Goal: Check status: Check status

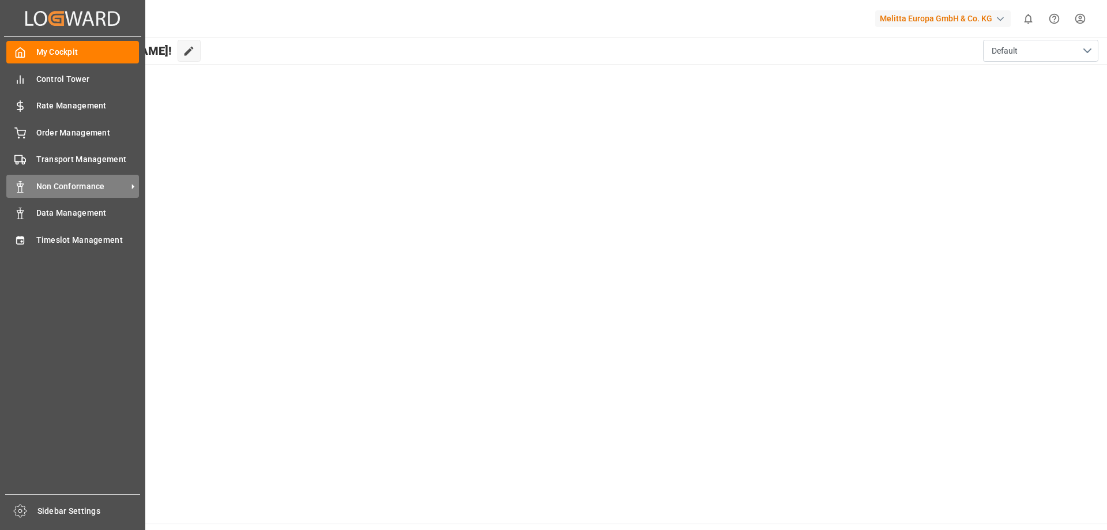
click at [74, 190] on span "Non Conformance" at bounding box center [81, 186] width 91 height 12
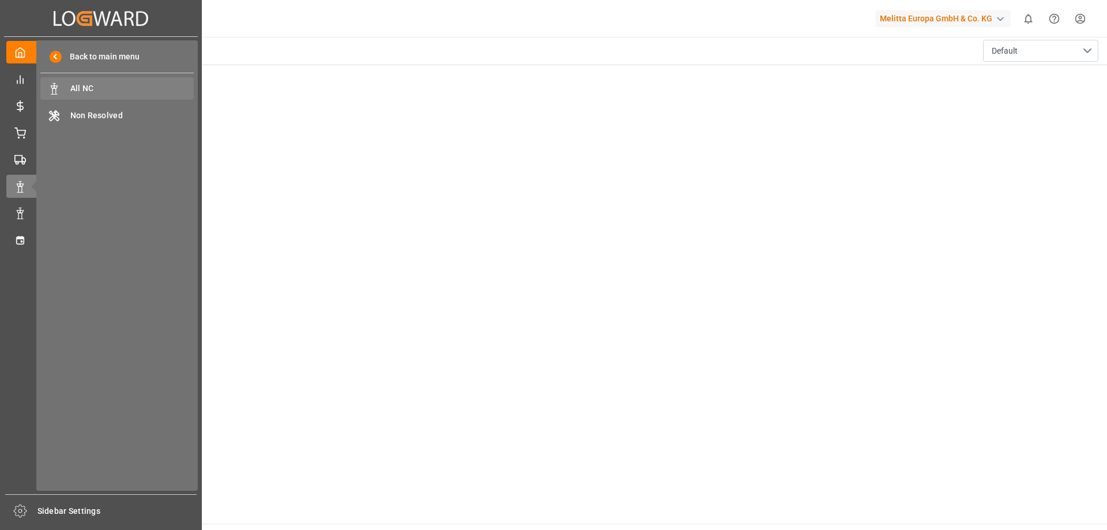
click at [137, 90] on span "All NC" at bounding box center [132, 88] width 124 height 12
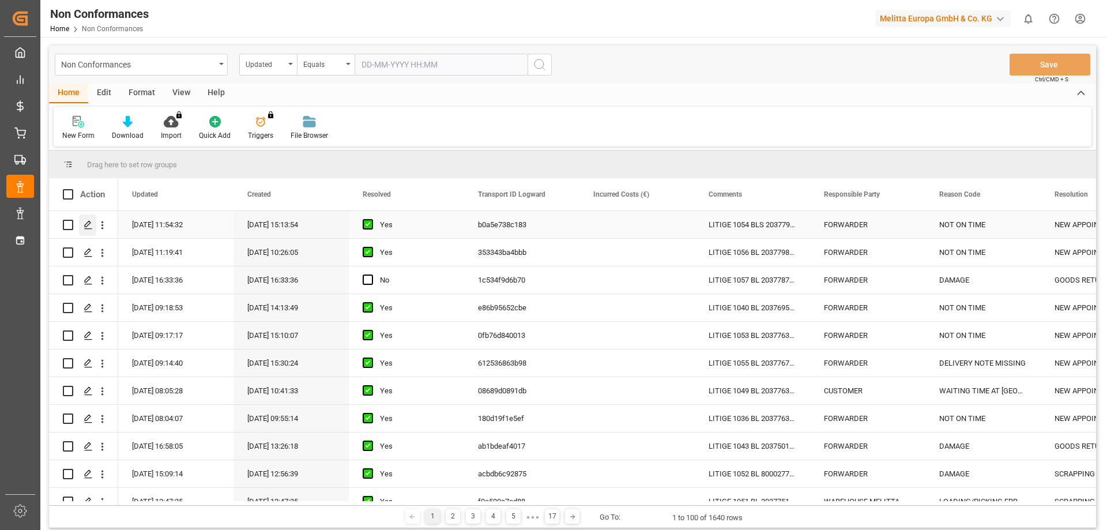
click at [88, 225] on polygon "Press SPACE to select this row." at bounding box center [88, 224] width 6 height 6
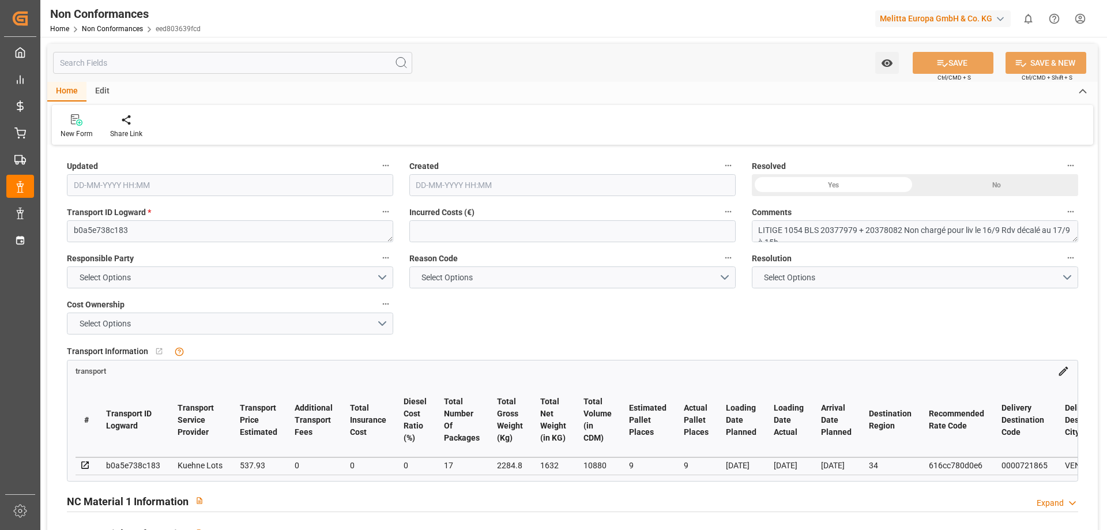
type input "[DATE] 09:54"
type input "[DATE] 13:13"
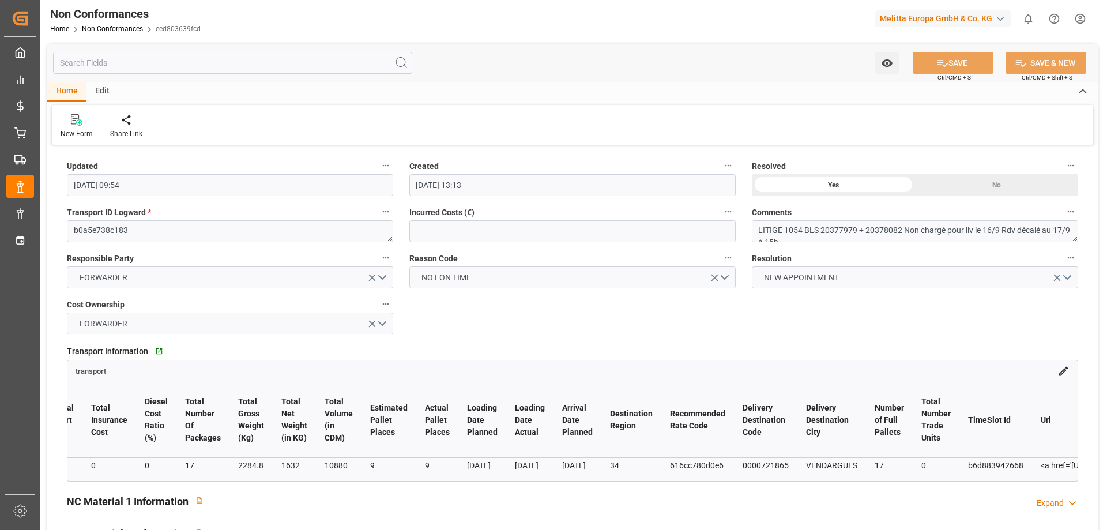
scroll to position [10, 0]
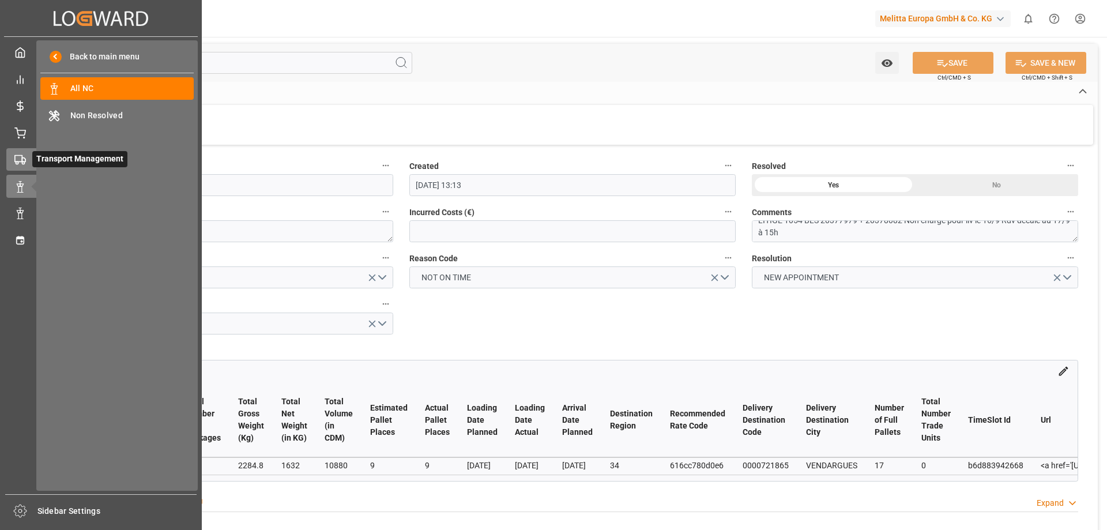
click at [17, 158] on icon at bounding box center [20, 160] width 12 height 12
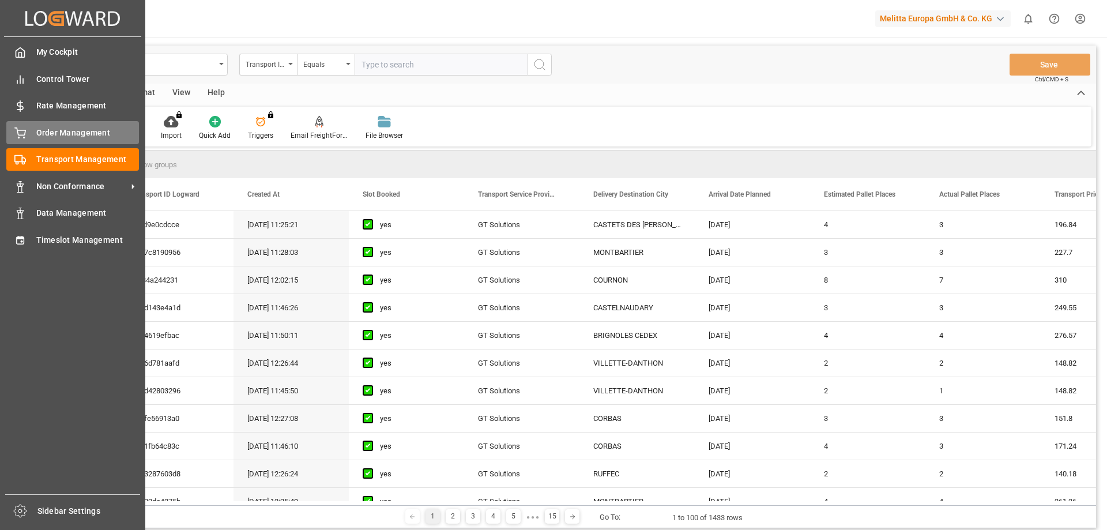
click at [79, 130] on span "Order Management" at bounding box center [87, 133] width 103 height 12
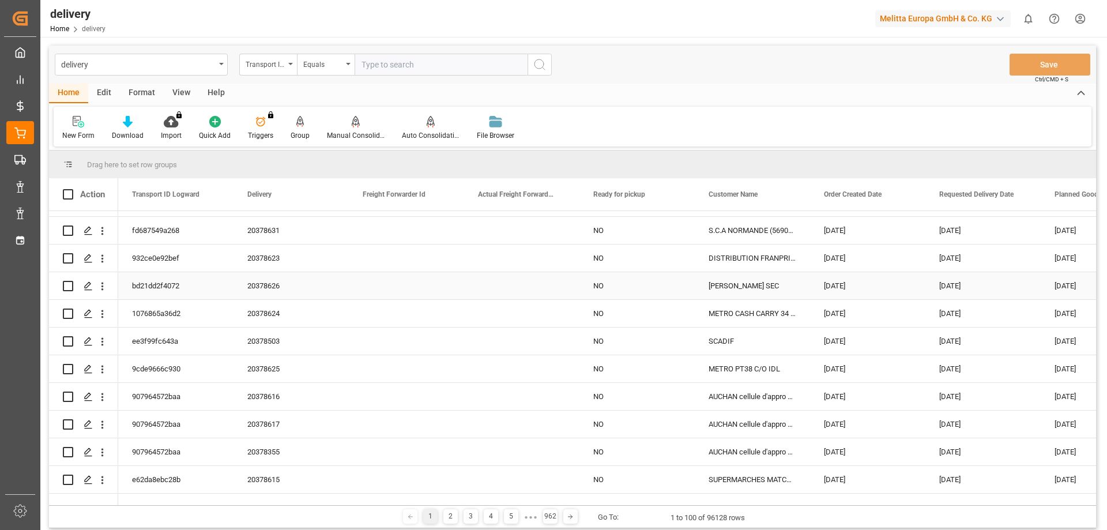
scroll to position [1326, 0]
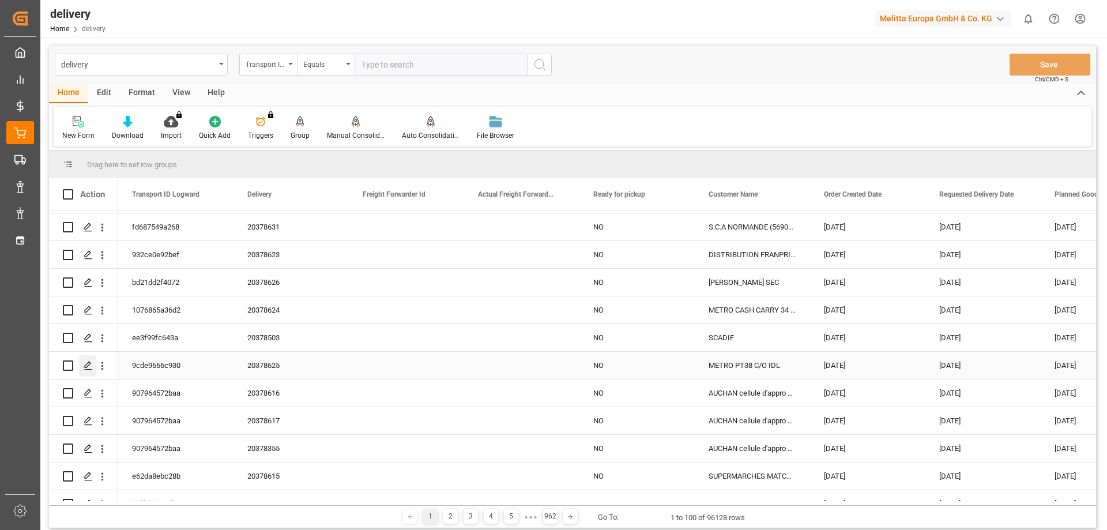
click at [91, 364] on icon "Press SPACE to select this row." at bounding box center [88, 365] width 9 height 9
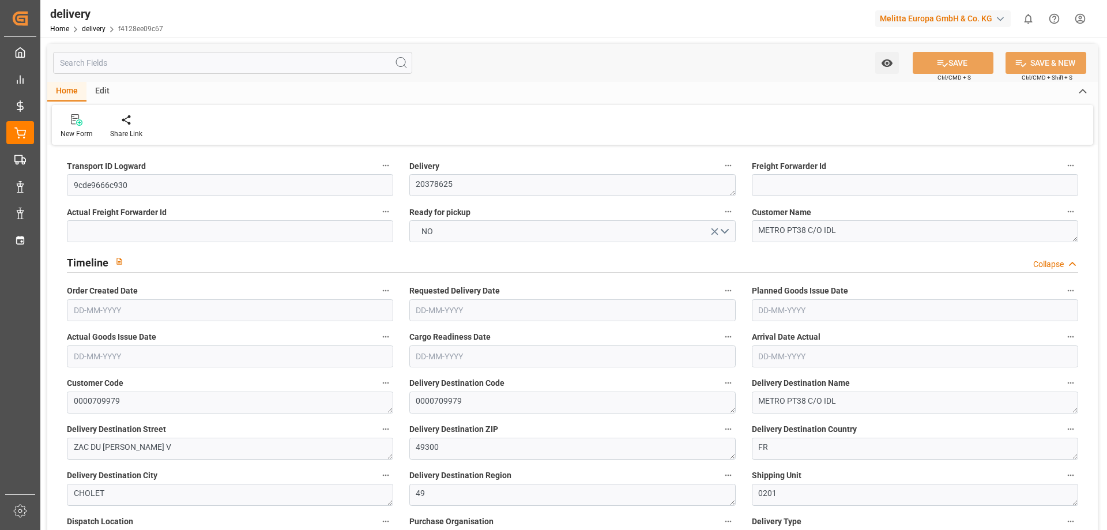
type input "[DATE]"
type input "[DATE] 11:00"
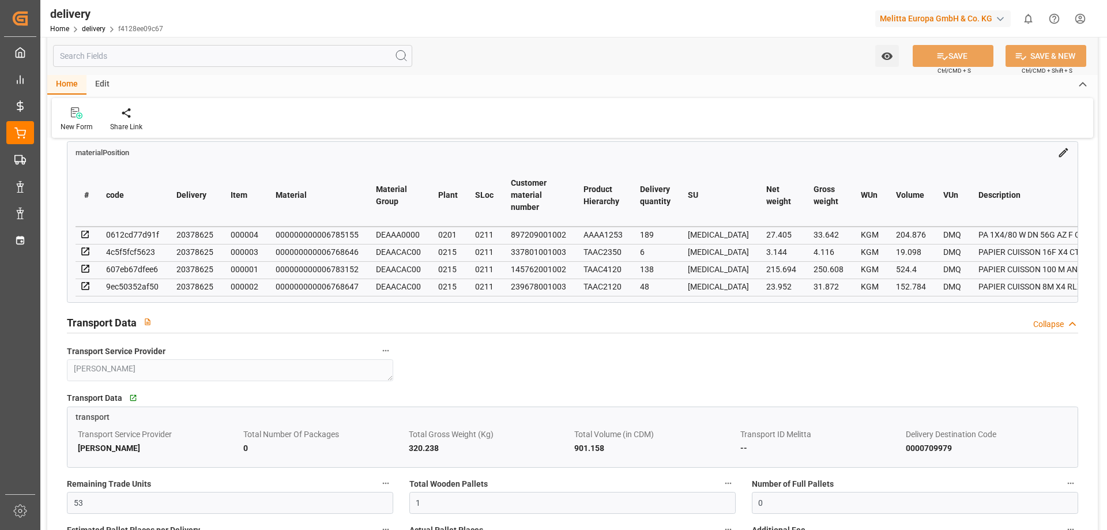
scroll to position [692, 0]
